Goal: Task Accomplishment & Management: Manage account settings

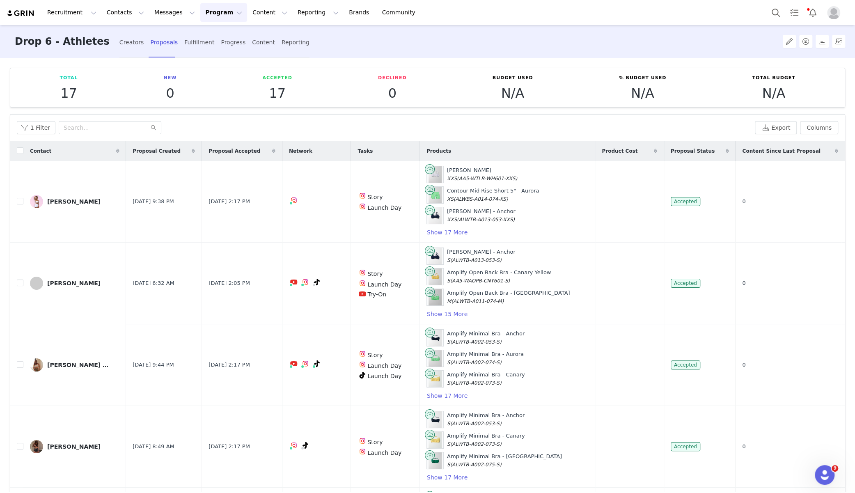
click at [212, 14] on button "Program Program" at bounding box center [223, 12] width 47 height 18
click at [214, 45] on link "Campaigns" at bounding box center [220, 51] width 65 height 15
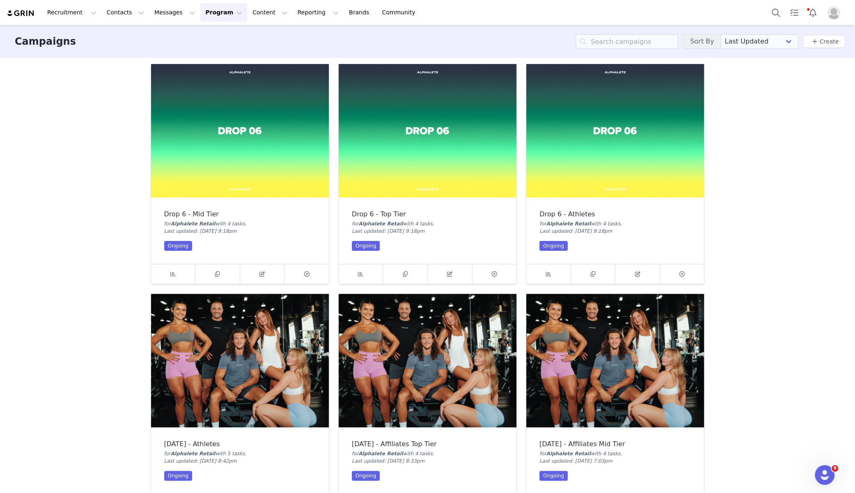
click at [268, 159] on img at bounding box center [240, 130] width 178 height 133
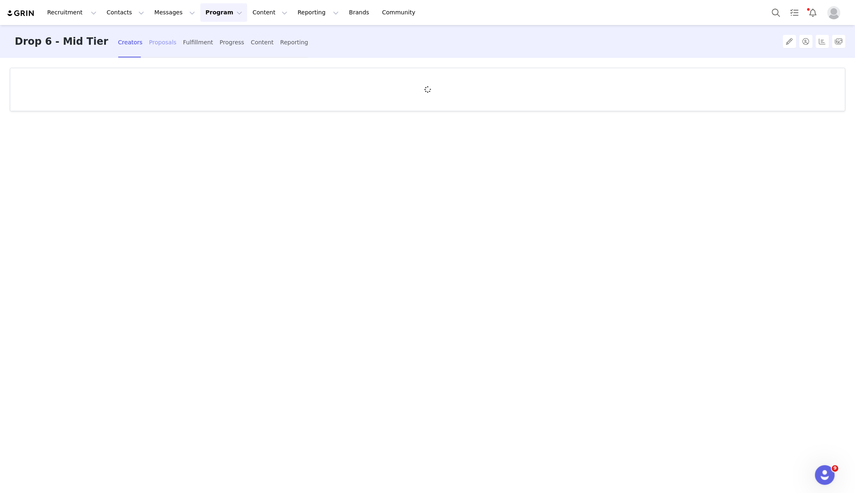
click at [149, 45] on div "Proposals" at bounding box center [163, 43] width 28 height 22
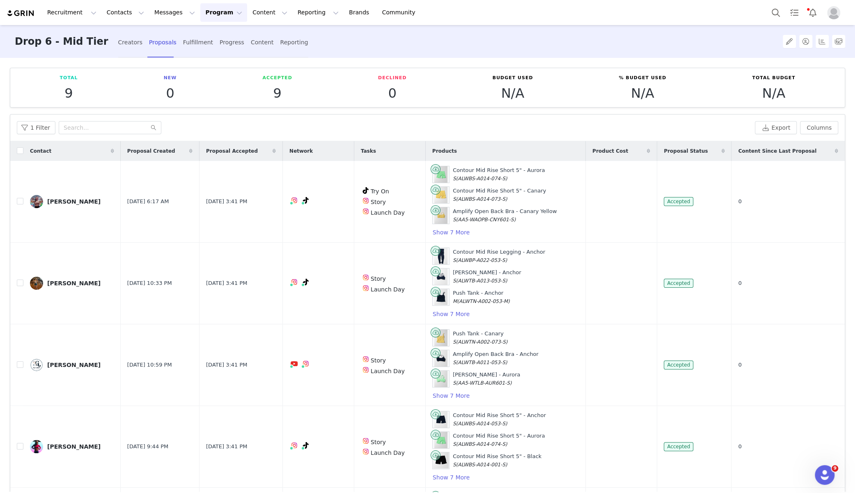
click at [200, 12] on button "Program Program" at bounding box center [223, 12] width 47 height 18
click at [211, 54] on p "Campaigns" at bounding box center [210, 51] width 32 height 9
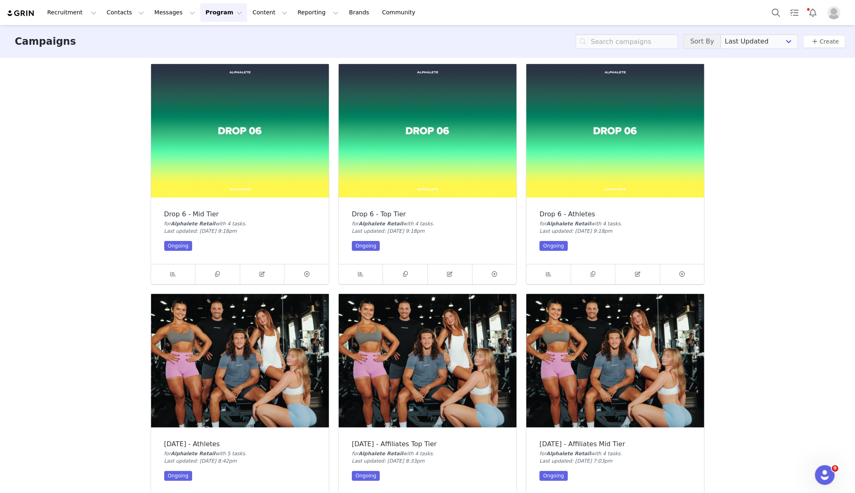
click at [365, 135] on img at bounding box center [428, 130] width 178 height 133
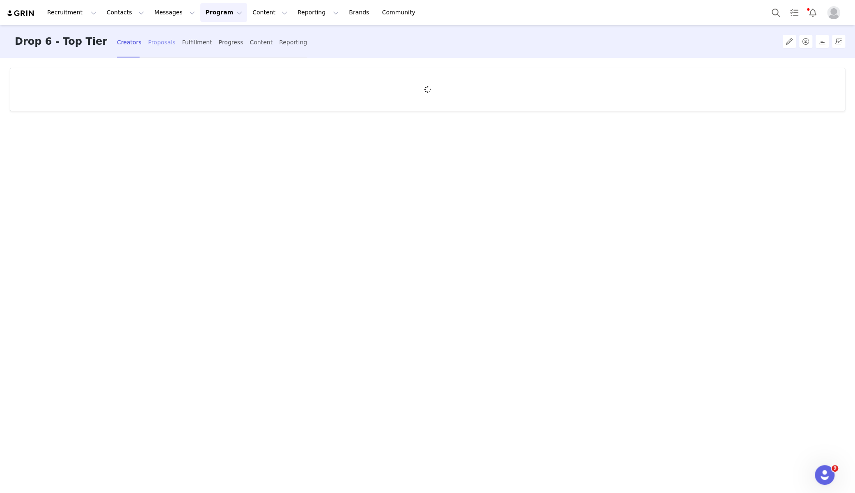
click at [148, 41] on div "Proposals" at bounding box center [162, 43] width 28 height 22
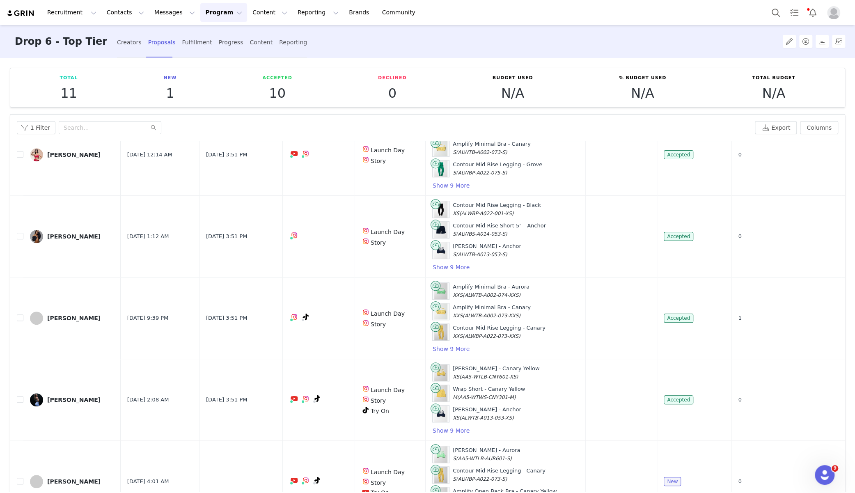
scroll to position [52, 0]
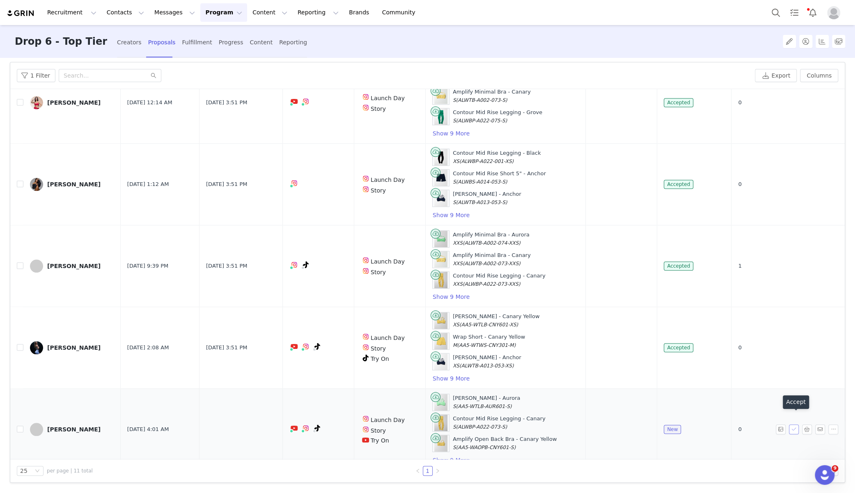
click at [795, 425] on button "button" at bounding box center [794, 430] width 10 height 10
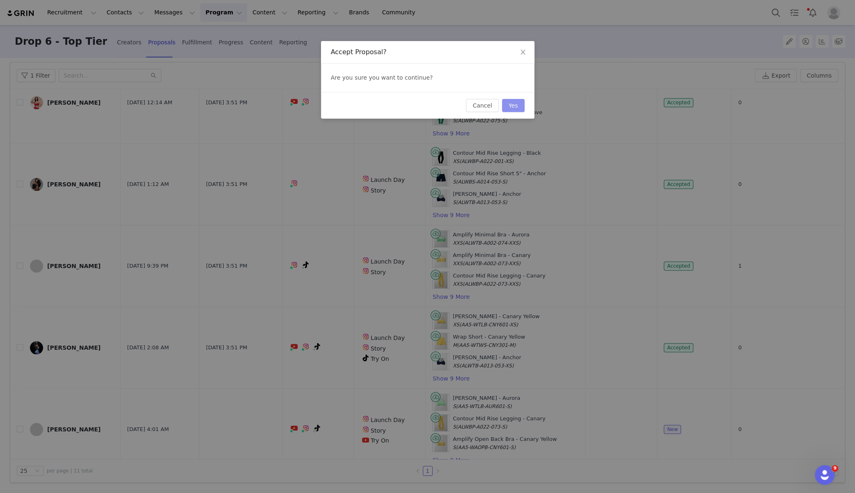
click at [513, 105] on button "Yes" at bounding box center [513, 105] width 23 height 13
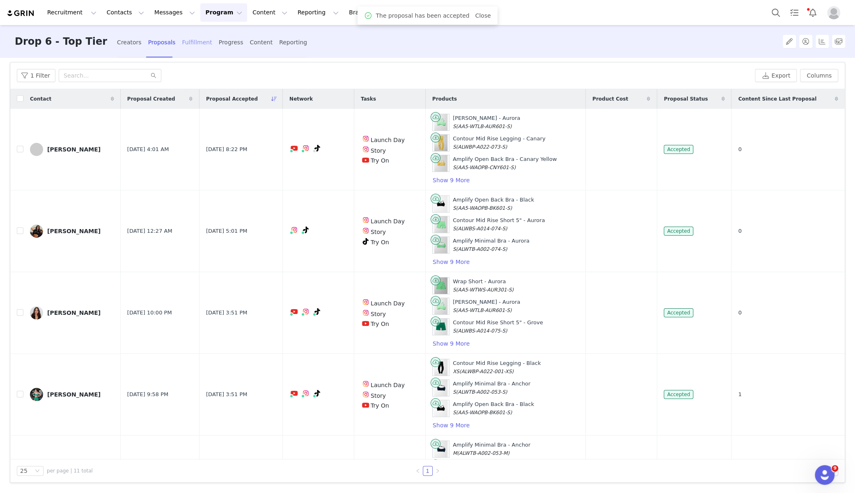
click at [182, 44] on div "Fulfillment" at bounding box center [197, 43] width 30 height 22
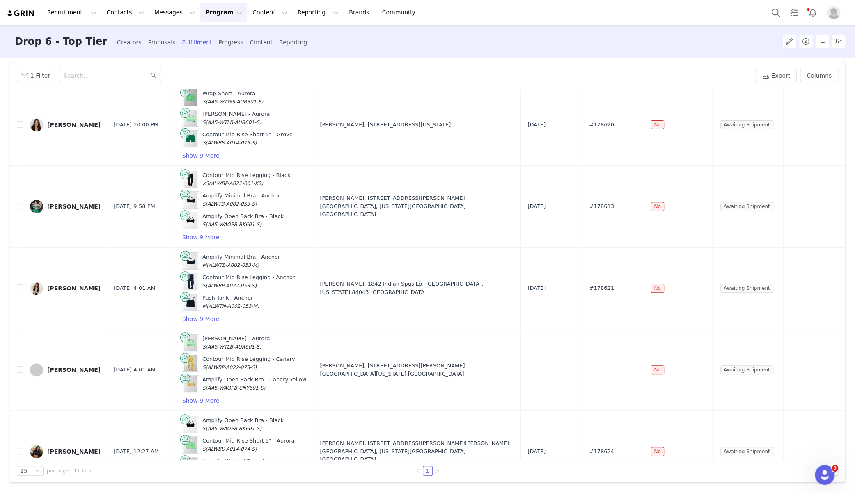
scroll to position [273, 0]
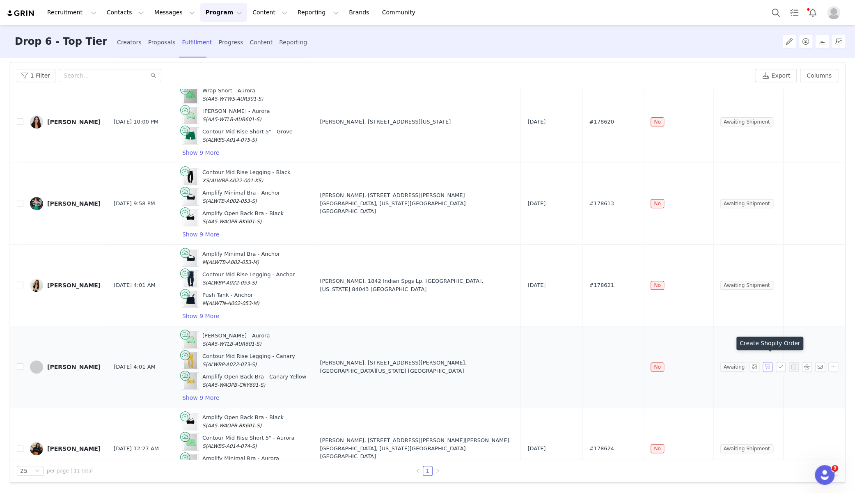
click at [769, 362] on button "button" at bounding box center [768, 367] width 10 height 10
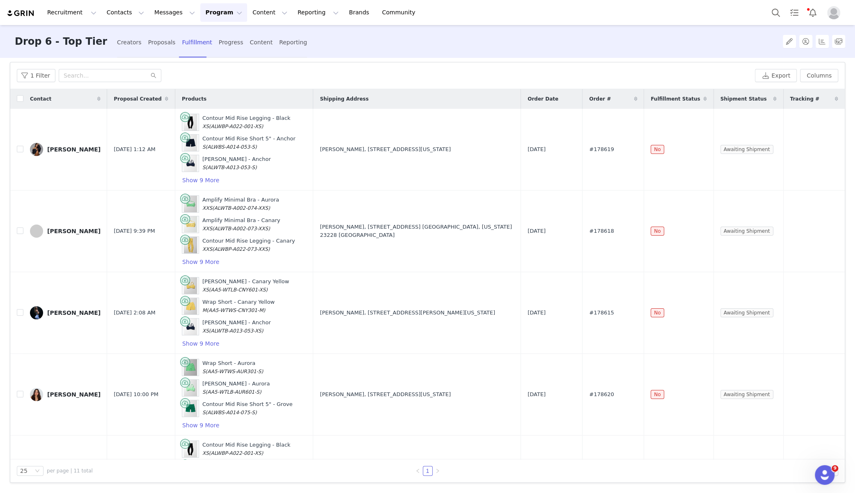
scroll to position [359, 0]
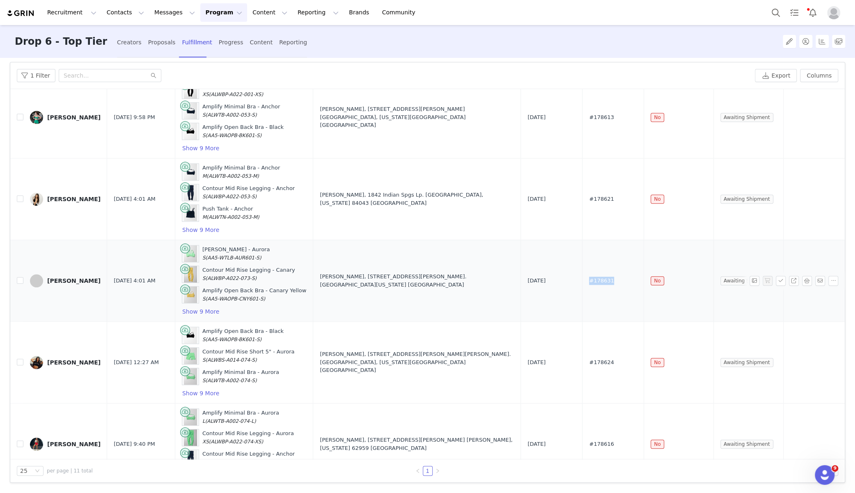
drag, startPoint x: 628, startPoint y: 272, endPoint x: 594, endPoint y: 272, distance: 34.1
click at [594, 272] on td "#178631" at bounding box center [614, 281] width 62 height 82
copy span "#178631"
click at [217, 16] on button "Program Program" at bounding box center [223, 12] width 47 height 18
click at [212, 54] on p "Campaigns" at bounding box center [210, 51] width 32 height 9
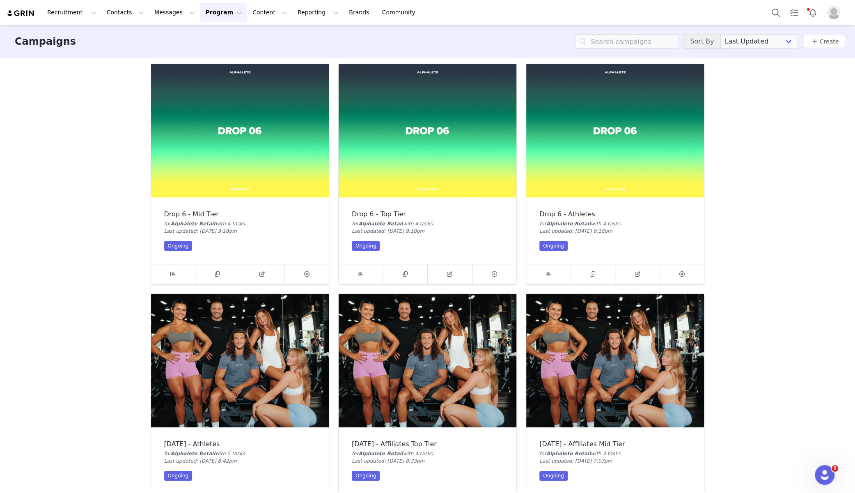
click at [611, 124] on img at bounding box center [615, 130] width 178 height 133
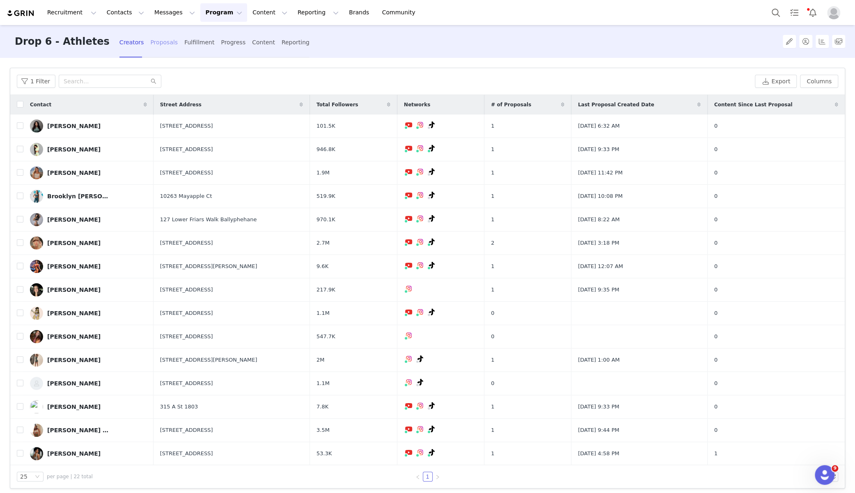
click at [150, 43] on div "Proposals" at bounding box center [164, 43] width 28 height 22
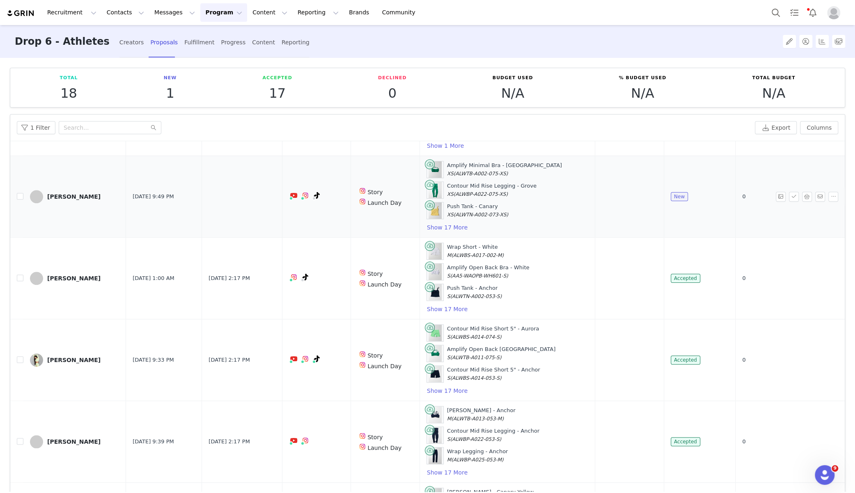
scroll to position [461, 0]
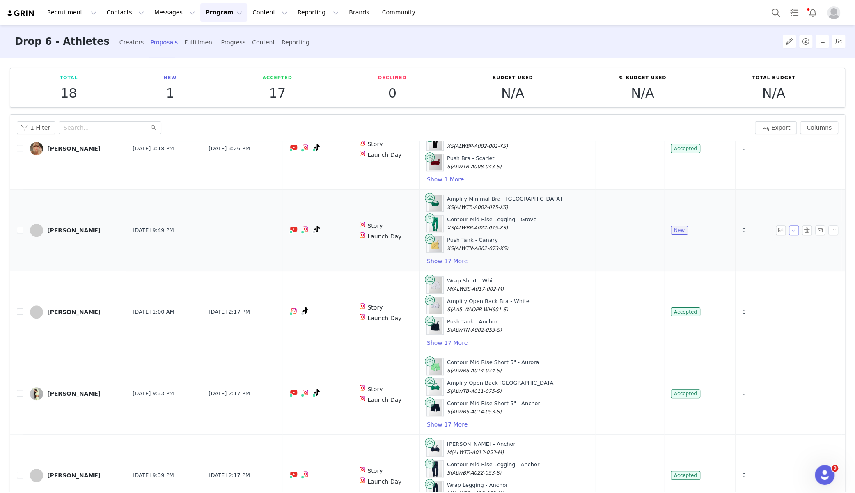
click at [792, 225] on button "button" at bounding box center [794, 230] width 10 height 10
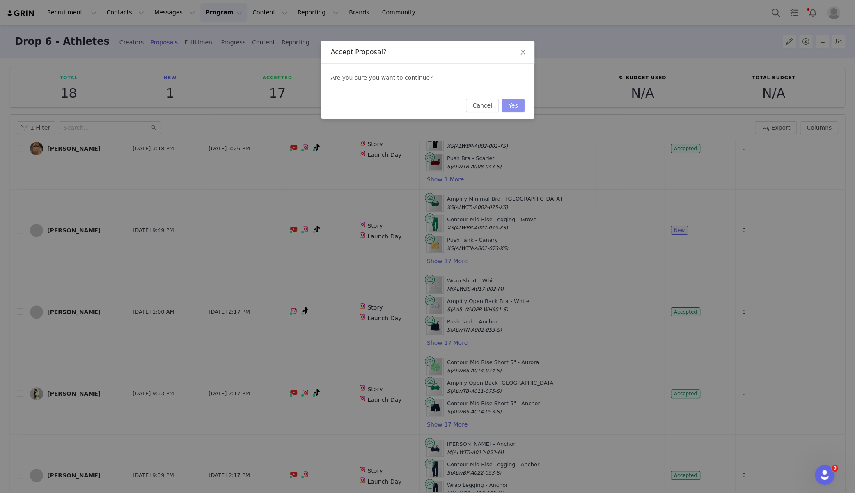
click at [509, 103] on button "Yes" at bounding box center [513, 105] width 23 height 13
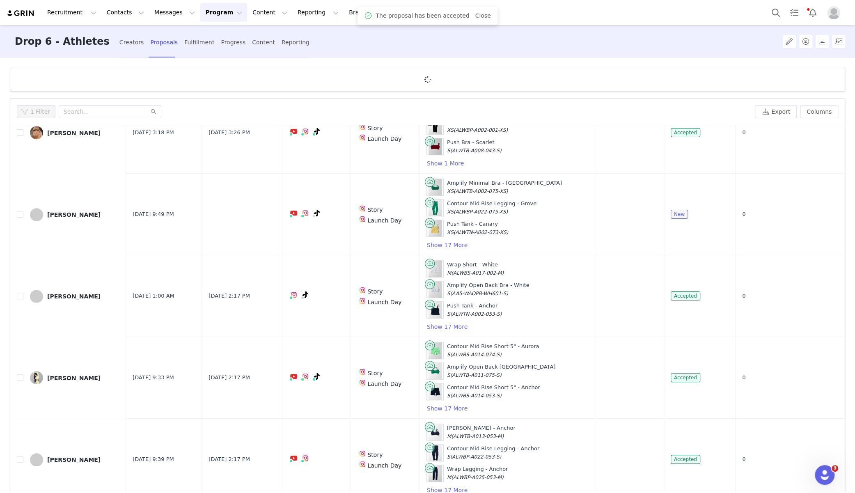
scroll to position [0, 0]
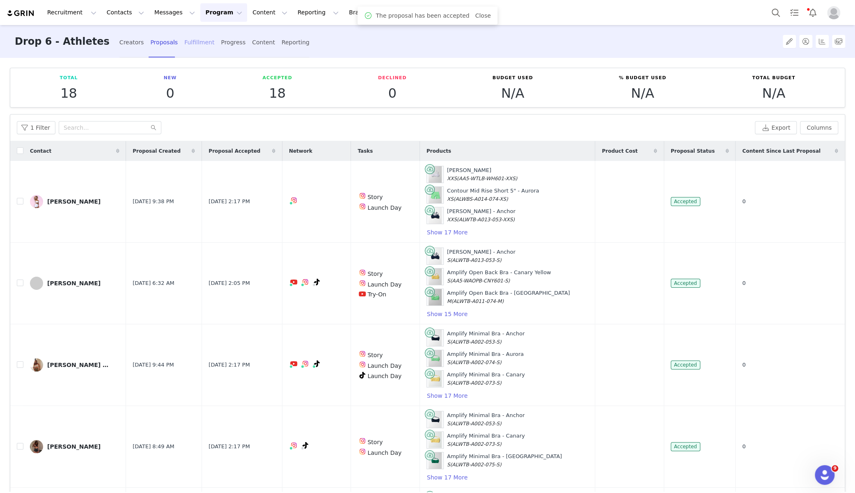
click at [184, 42] on div "Fulfillment" at bounding box center [199, 43] width 30 height 22
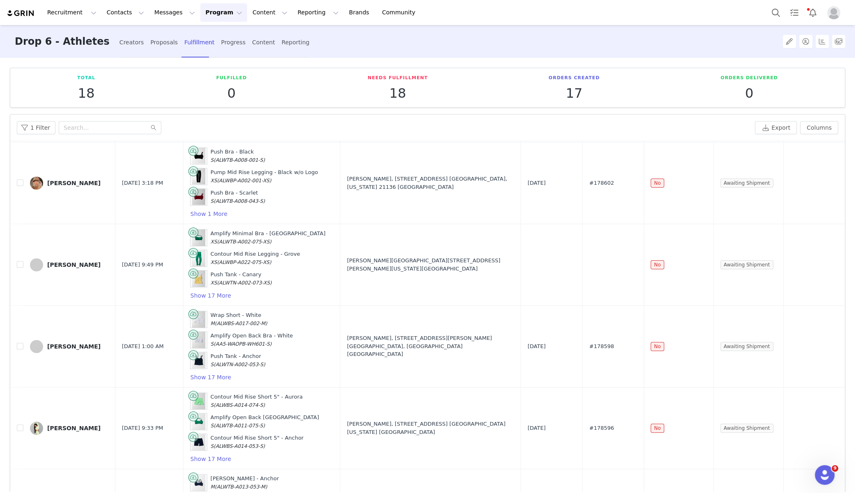
scroll to position [477, 0]
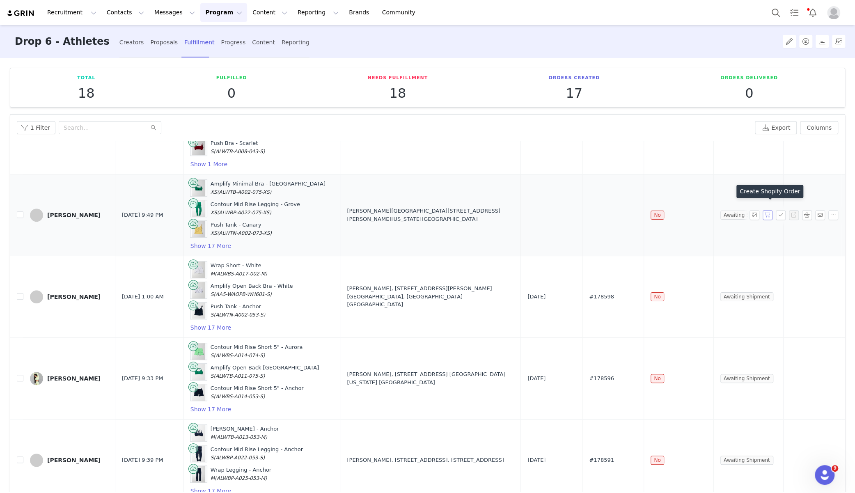
click at [768, 210] on button "button" at bounding box center [768, 215] width 10 height 10
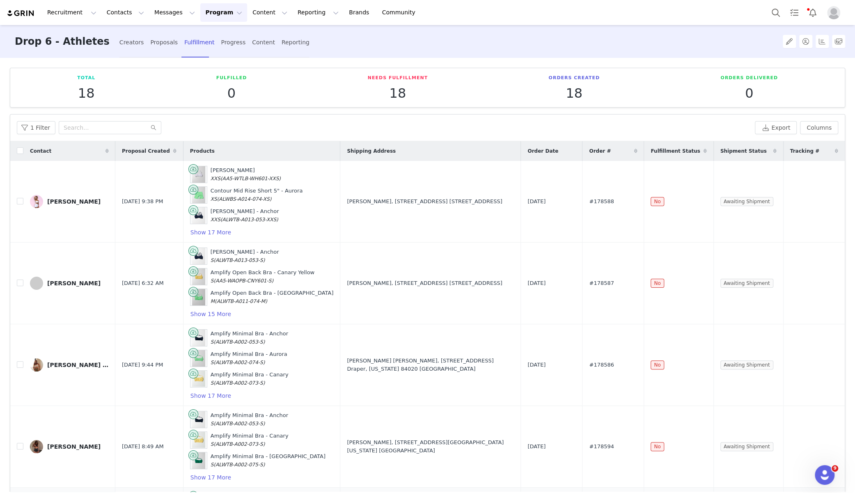
scroll to position [359, 0]
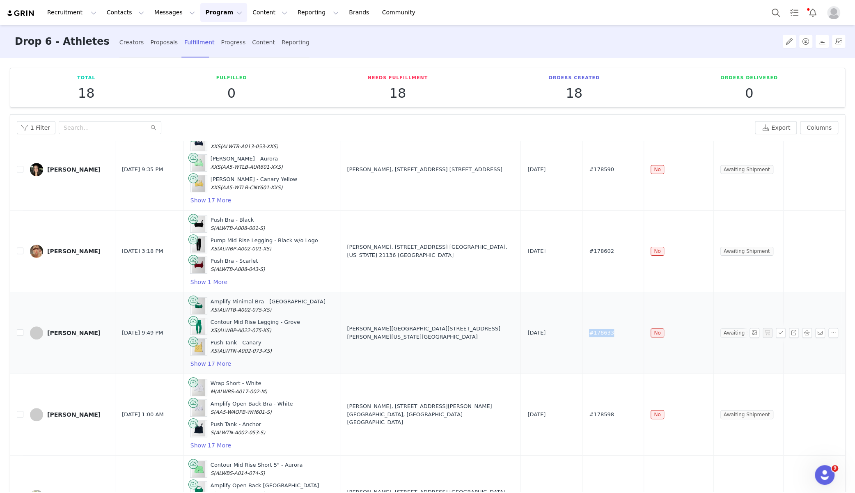
drag, startPoint x: 627, startPoint y: 327, endPoint x: 594, endPoint y: 327, distance: 32.8
click at [594, 327] on td "#178633" at bounding box center [614, 333] width 62 height 82
copy span "#178633"
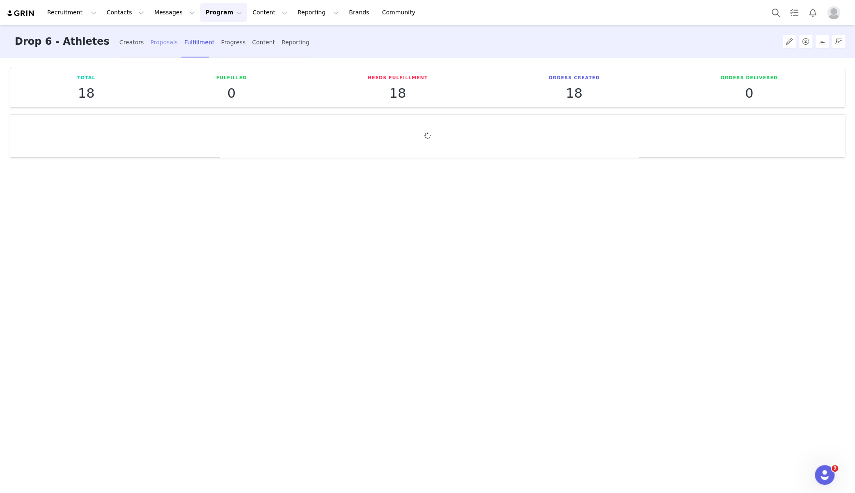
click at [150, 39] on div "Proposals" at bounding box center [164, 43] width 28 height 22
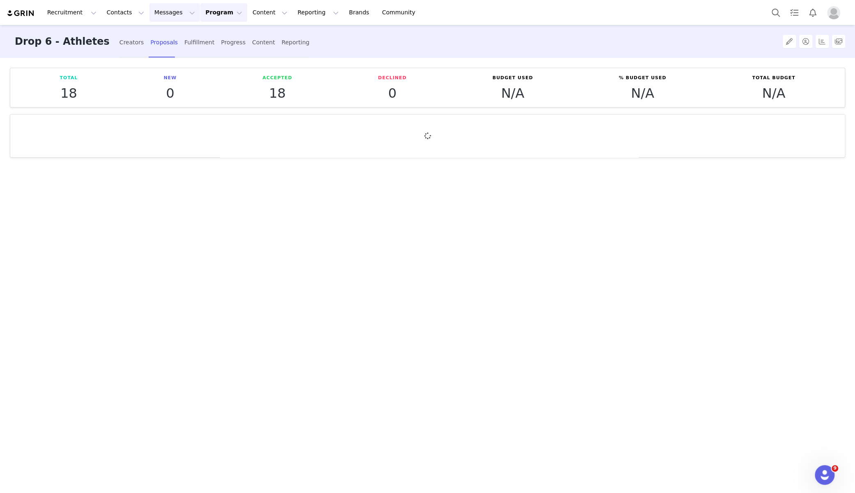
click at [171, 11] on button "Messages Messages" at bounding box center [174, 12] width 51 height 18
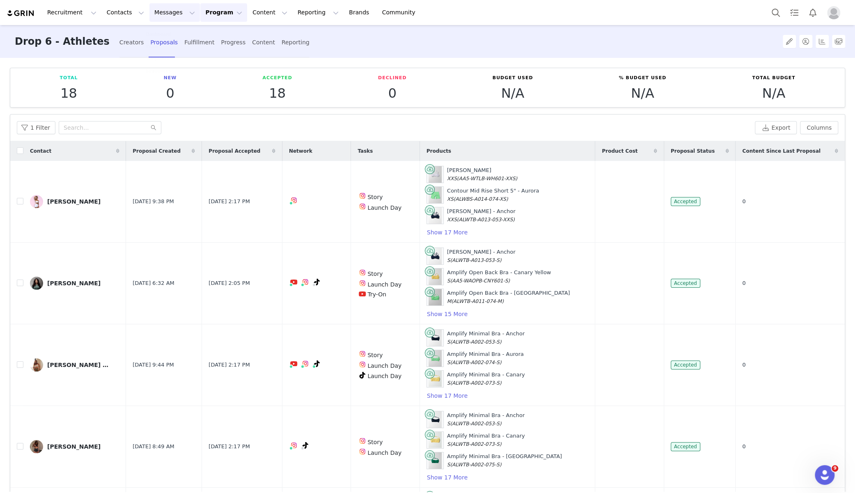
click at [207, 11] on button "Program Program" at bounding box center [223, 12] width 47 height 18
click at [196, 53] on p "Campaigns" at bounding box center [210, 51] width 32 height 9
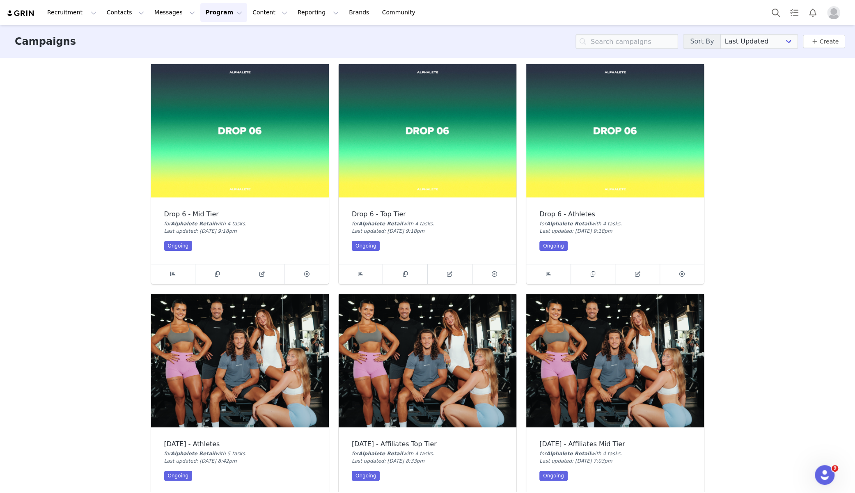
click at [416, 171] on img at bounding box center [428, 130] width 178 height 133
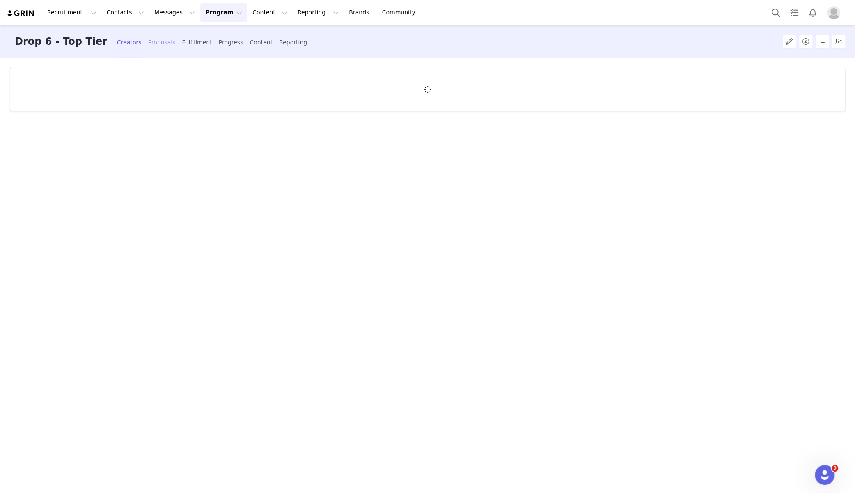
click at [149, 44] on div "Proposals" at bounding box center [162, 43] width 28 height 22
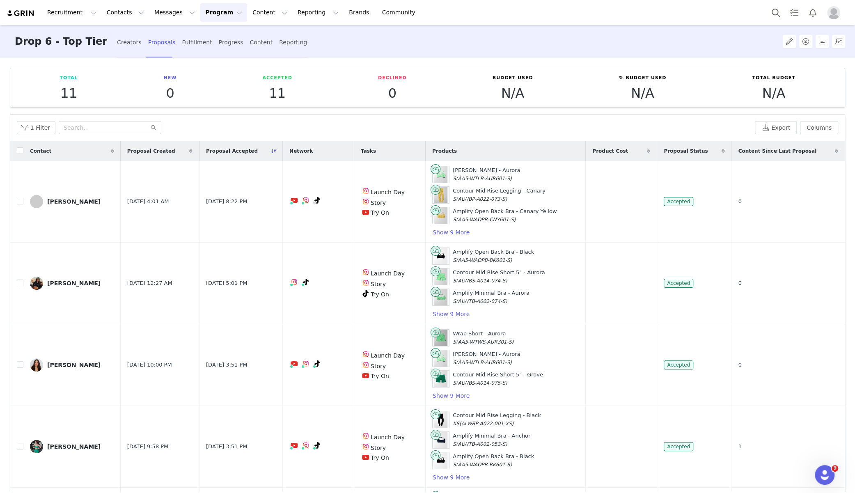
click at [205, 16] on button "Program Program" at bounding box center [223, 12] width 47 height 18
click at [203, 51] on p "Campaigns" at bounding box center [210, 51] width 32 height 9
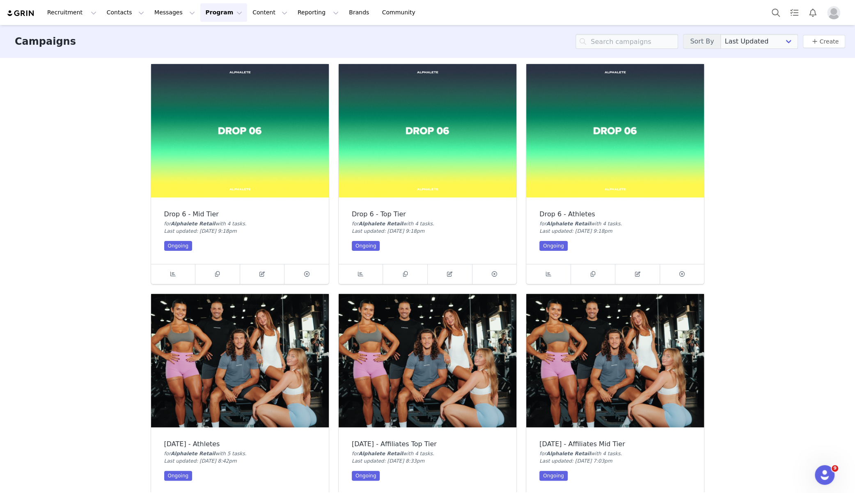
click at [195, 135] on img at bounding box center [240, 130] width 178 height 133
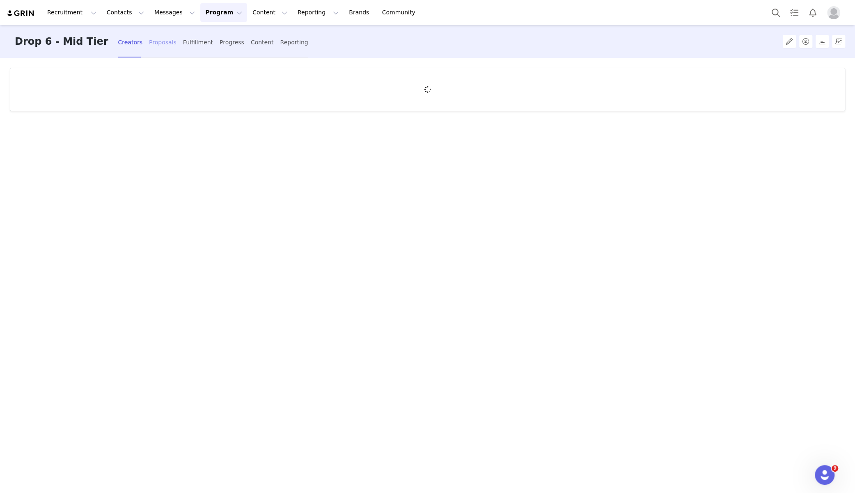
click at [149, 38] on div "Proposals" at bounding box center [163, 43] width 28 height 22
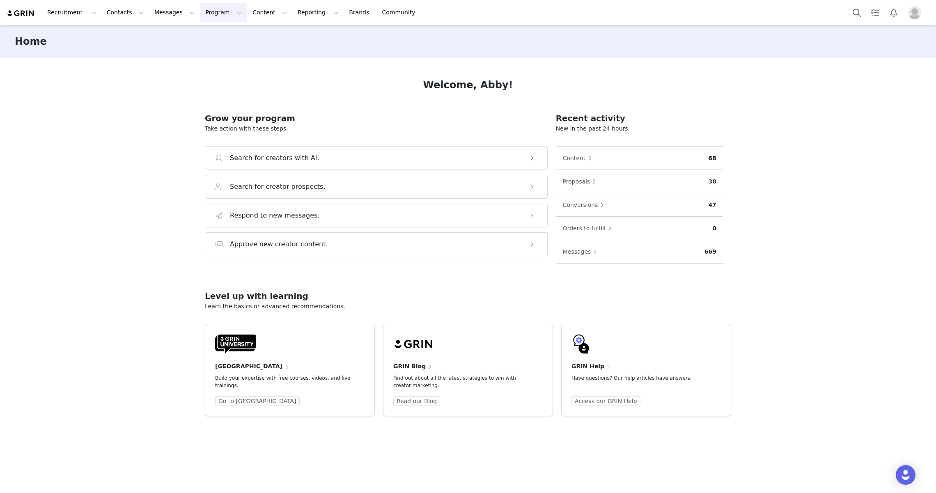
click at [209, 13] on button "Program Program" at bounding box center [223, 12] width 47 height 18
click at [219, 53] on p "Campaigns" at bounding box center [210, 51] width 32 height 9
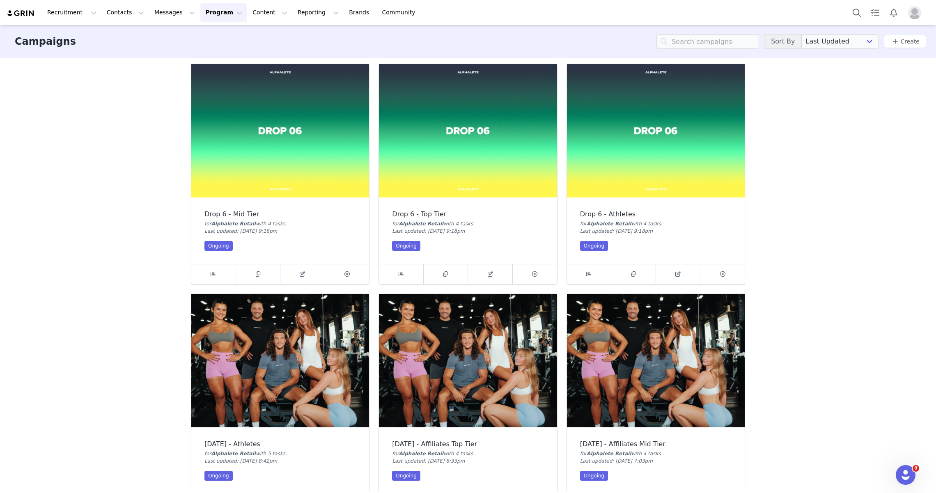
click at [228, 144] on img at bounding box center [280, 130] width 178 height 133
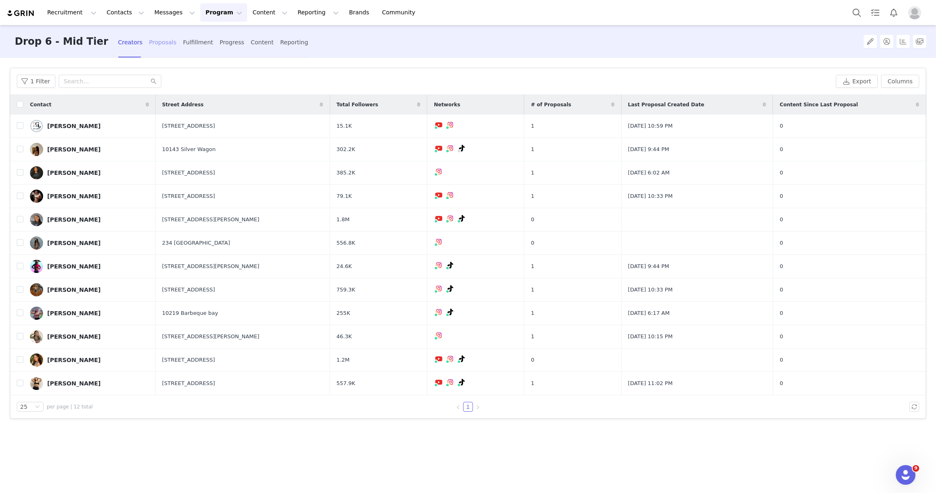
click at [149, 40] on div "Proposals" at bounding box center [163, 43] width 28 height 22
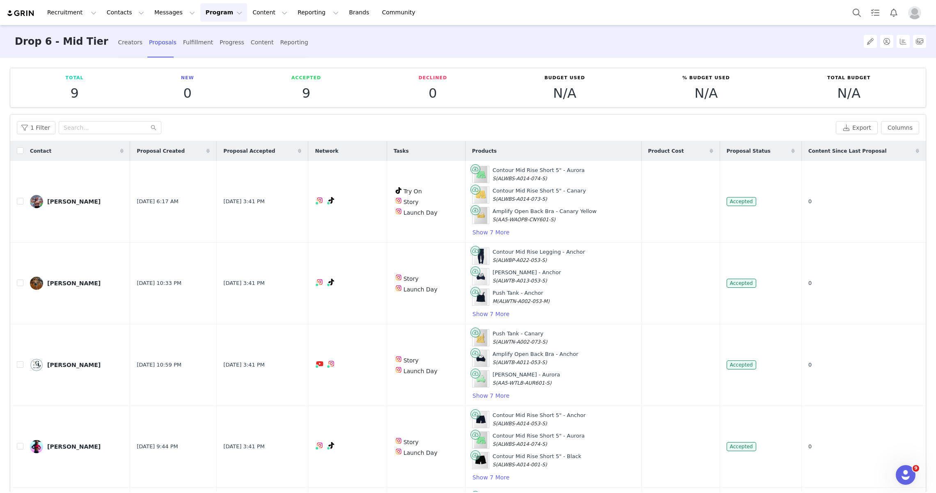
click at [217, 15] on button "Program Program" at bounding box center [223, 12] width 47 height 18
click at [214, 56] on link "Campaigns" at bounding box center [220, 51] width 65 height 15
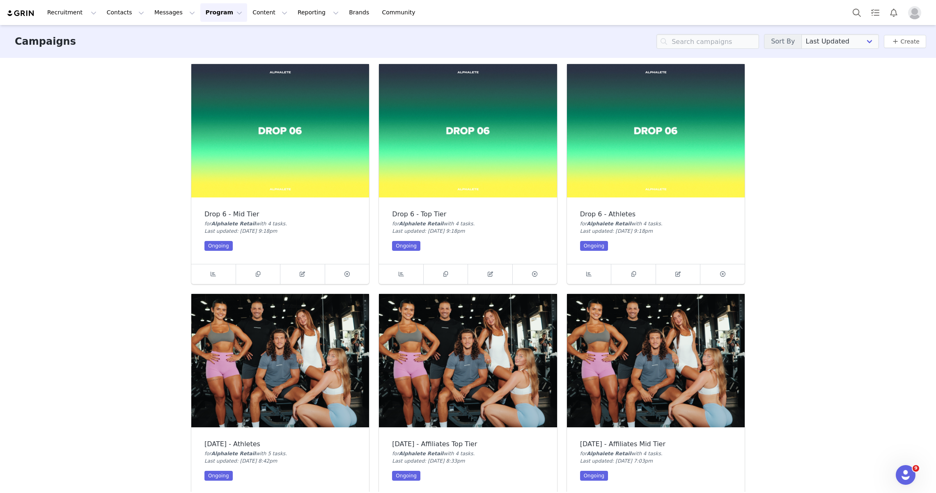
click at [439, 125] on img at bounding box center [468, 130] width 178 height 133
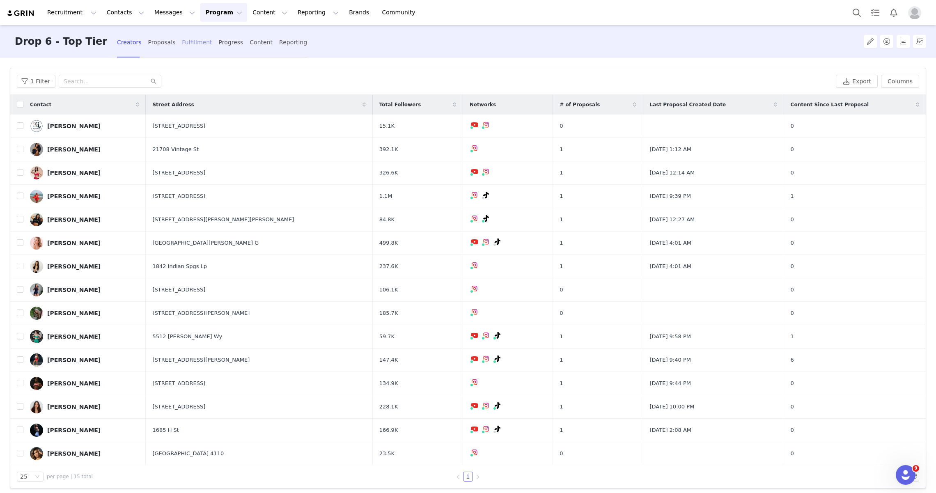
click at [182, 44] on div "Fulfillment" at bounding box center [197, 43] width 30 height 22
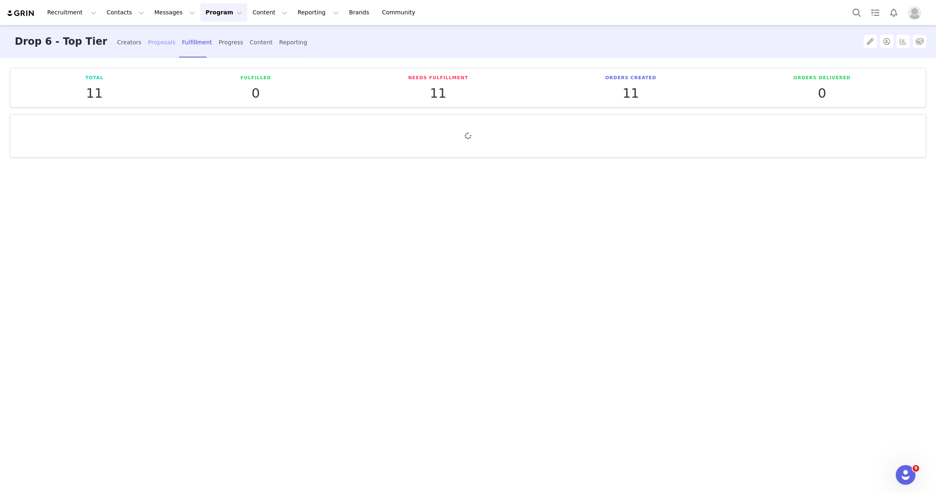
click at [150, 44] on div "Proposals" at bounding box center [162, 43] width 28 height 22
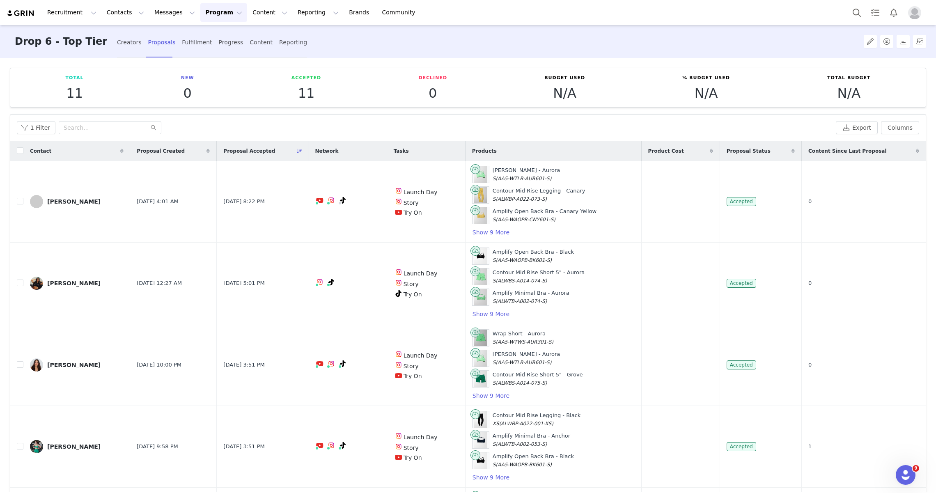
click at [218, 14] on button "Program Program" at bounding box center [223, 12] width 47 height 18
click at [220, 55] on p "Campaigns" at bounding box center [210, 51] width 32 height 9
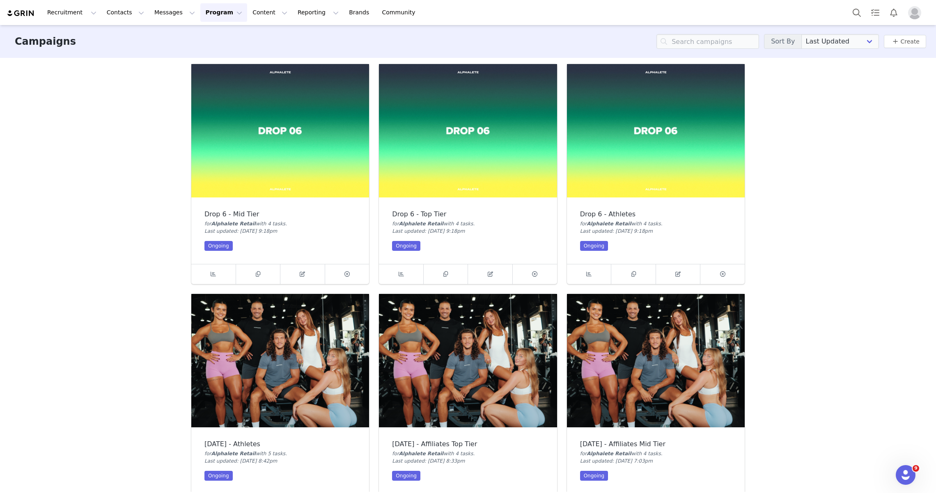
click at [659, 152] on img at bounding box center [656, 130] width 178 height 133
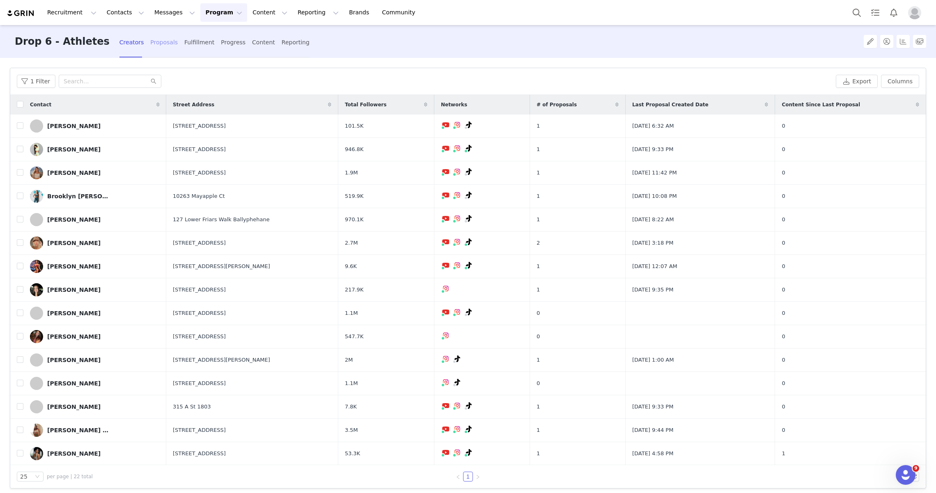
click at [150, 41] on div "Proposals" at bounding box center [164, 43] width 28 height 22
